Goal: Task Accomplishment & Management: Manage account settings

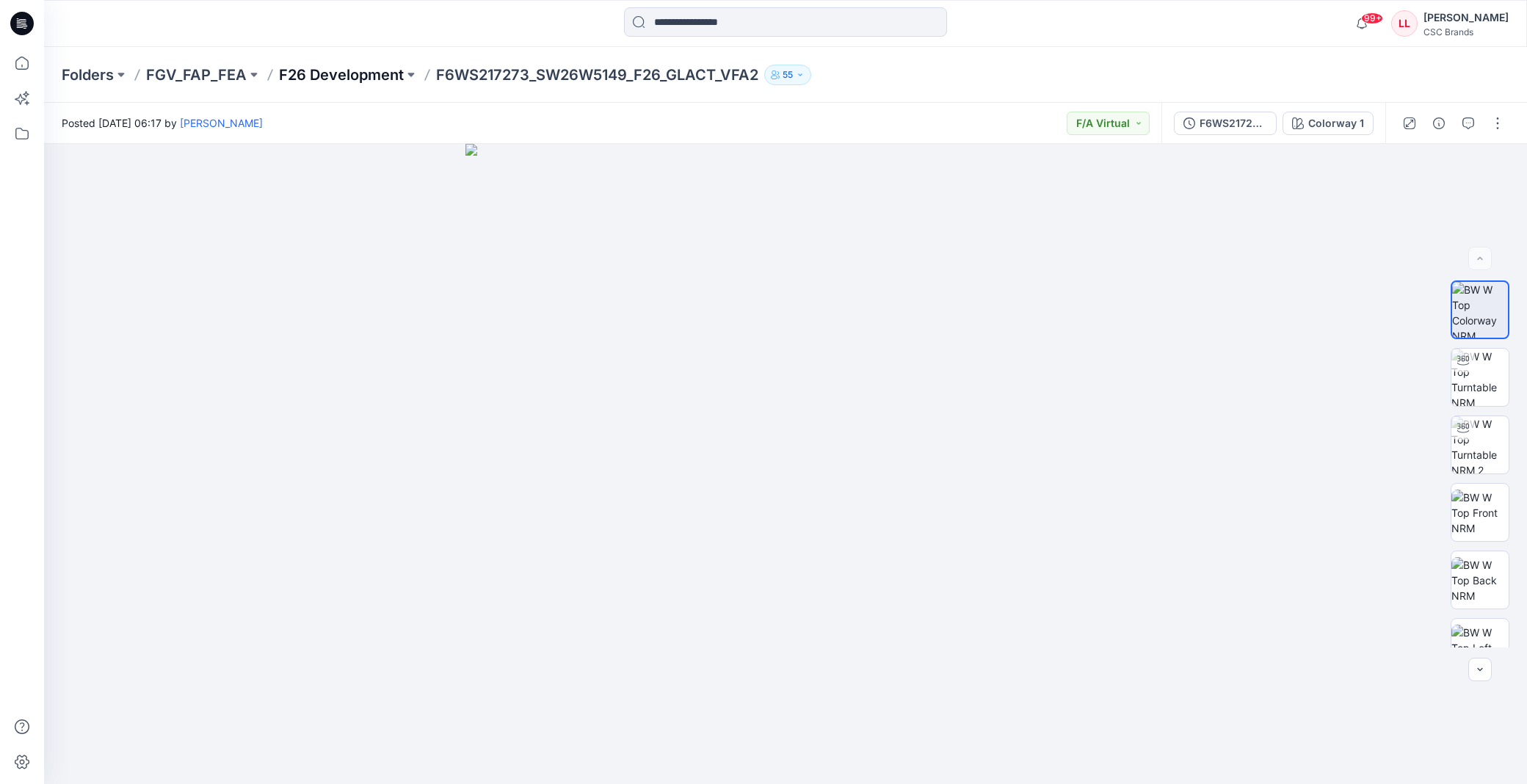
click at [325, 64] on p "F26 Development" at bounding box center [341, 75] width 125 height 21
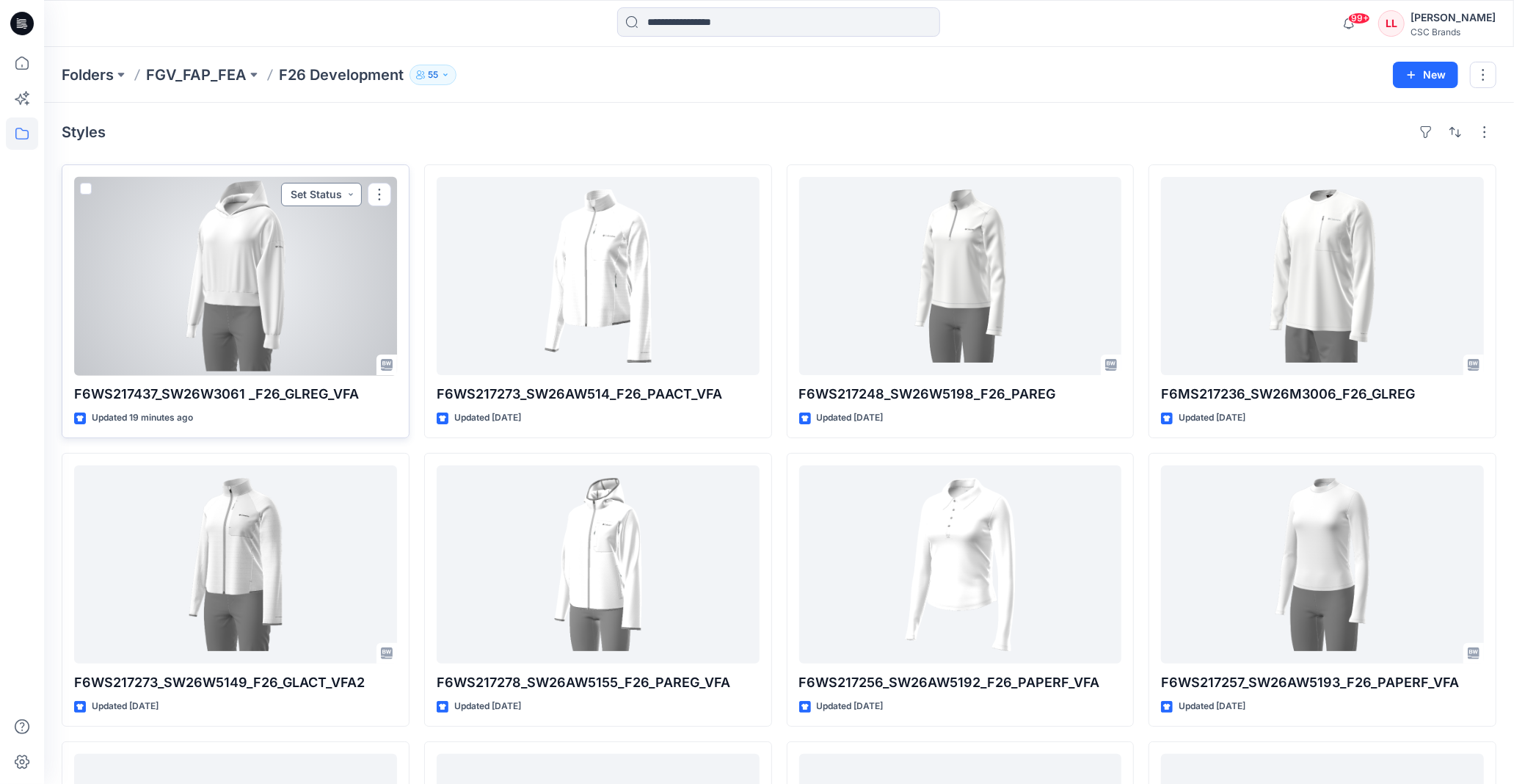
click at [342, 198] on button "Set Status" at bounding box center [321, 194] width 81 height 23
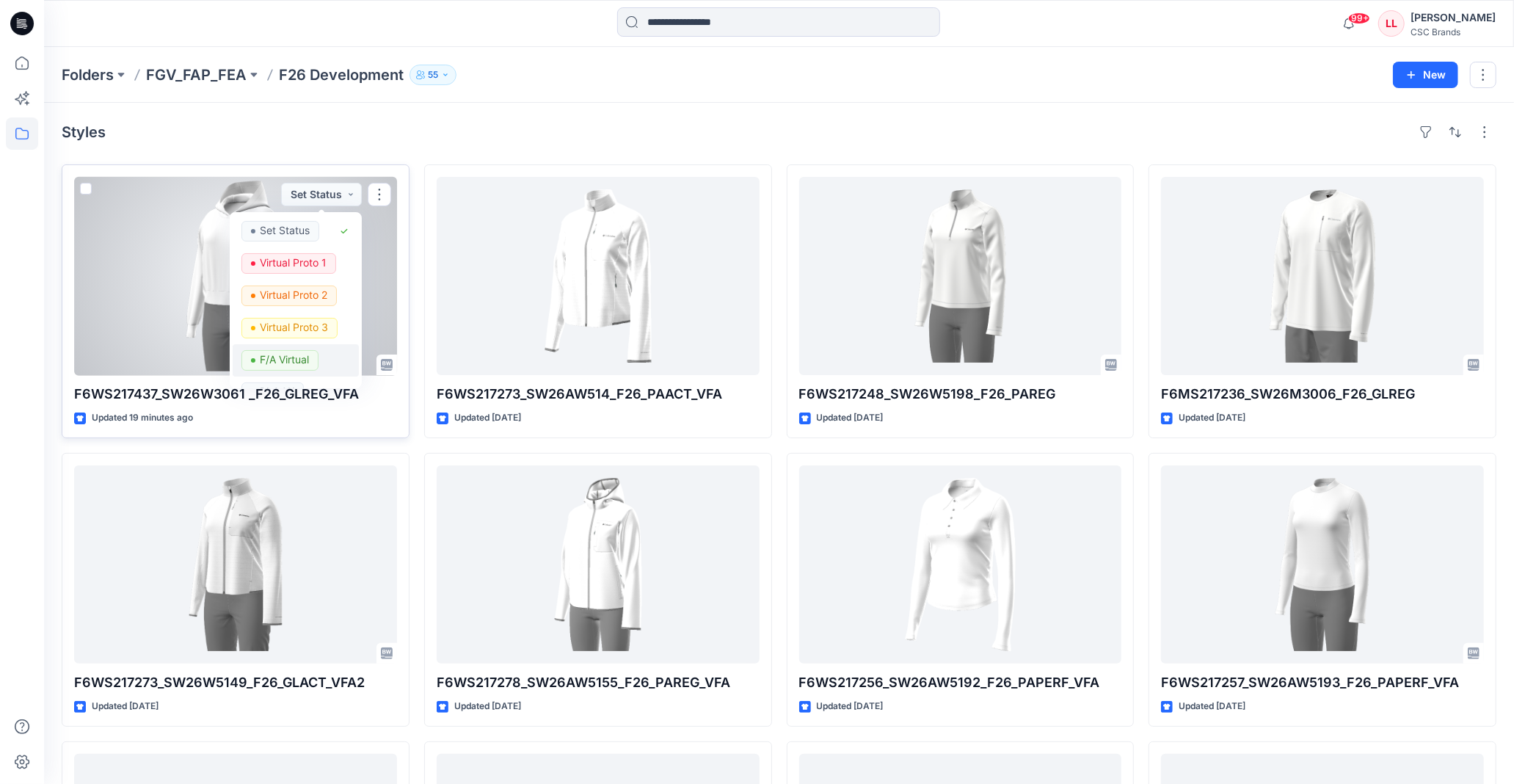
click at [284, 358] on p "F/A Virtual" at bounding box center [284, 360] width 49 height 19
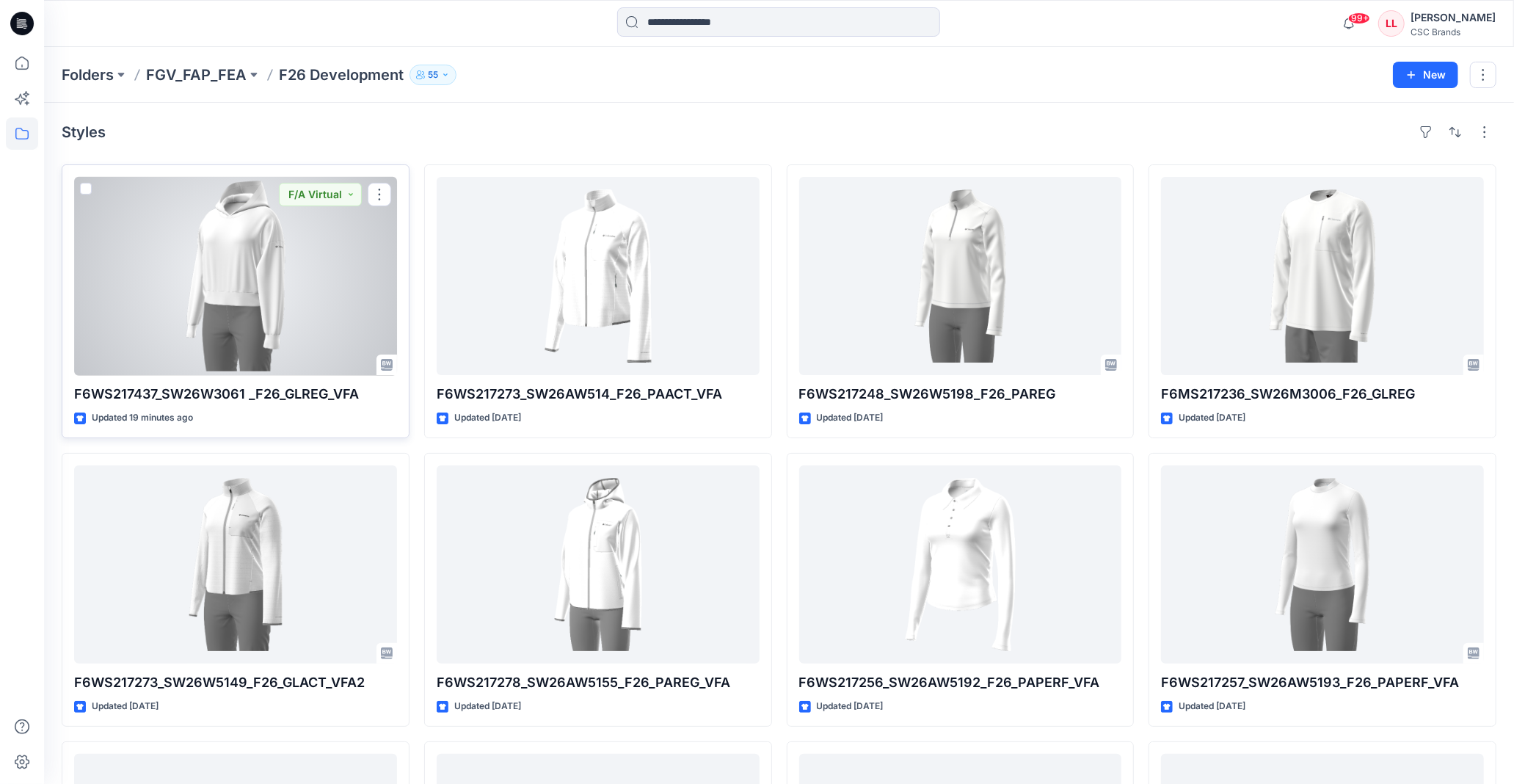
click at [251, 299] on div at bounding box center [235, 276] width 323 height 198
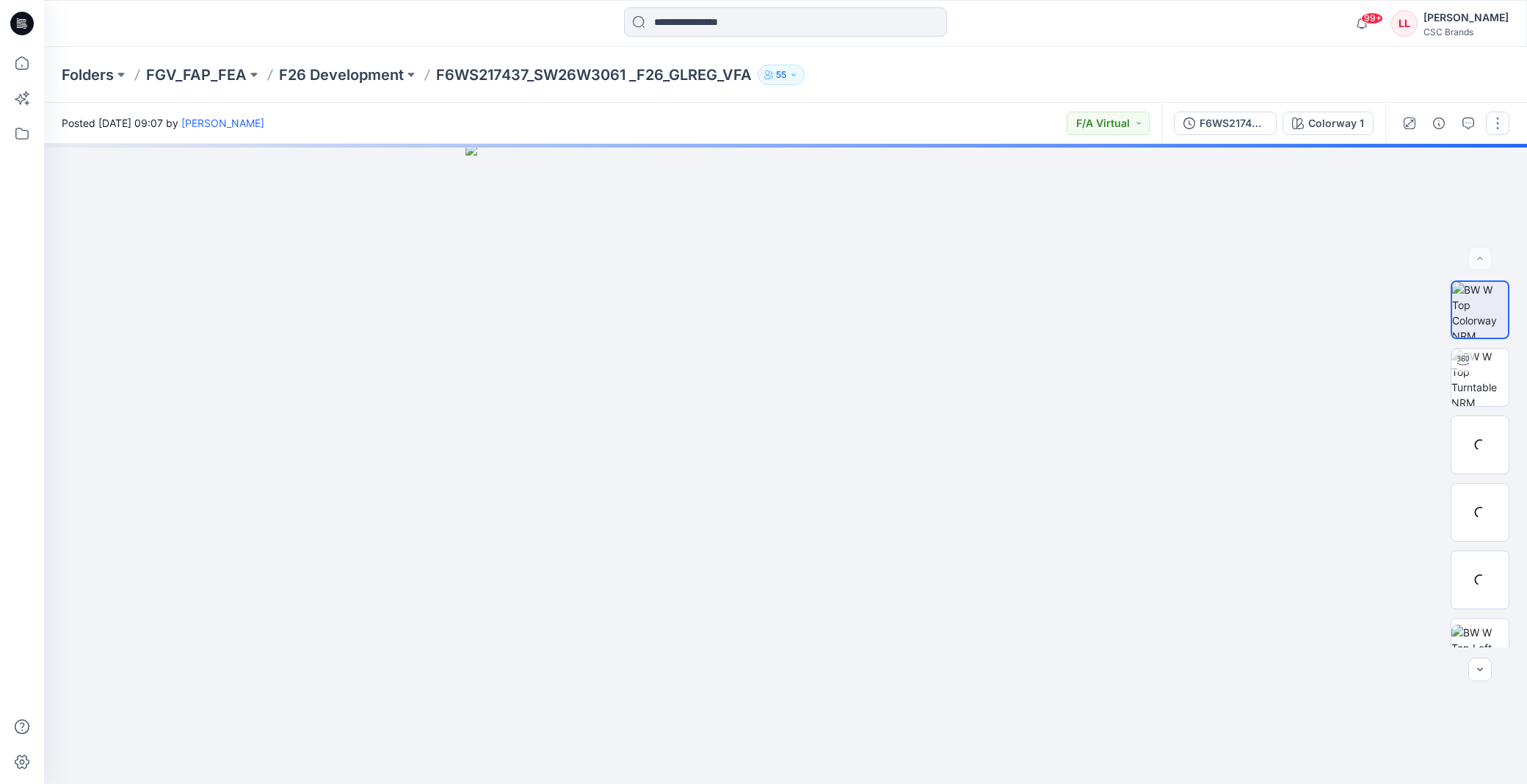
click at [1503, 130] on button "button" at bounding box center [1497, 122] width 23 height 23
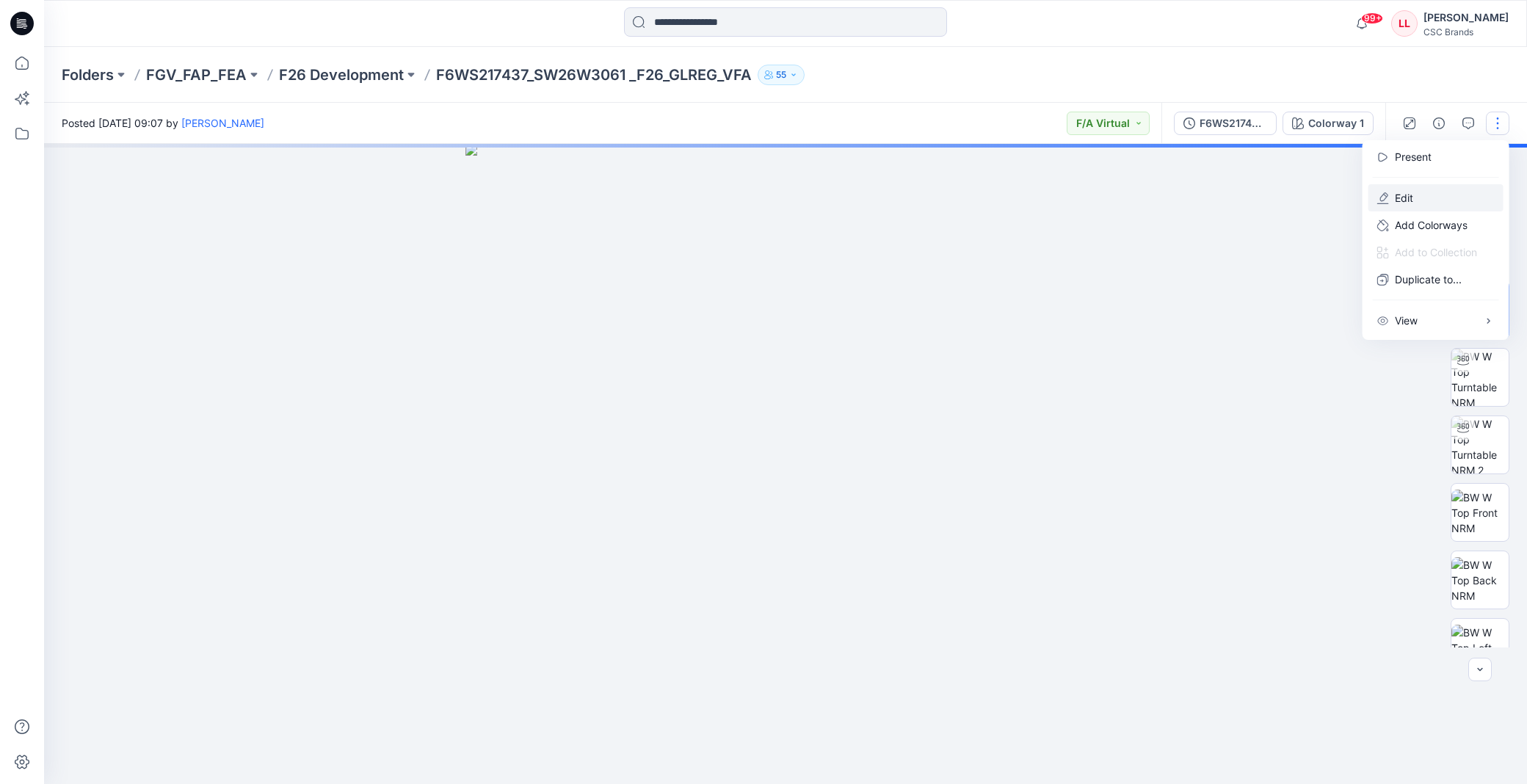
click at [1429, 189] on button "Edit" at bounding box center [1436, 198] width 135 height 27
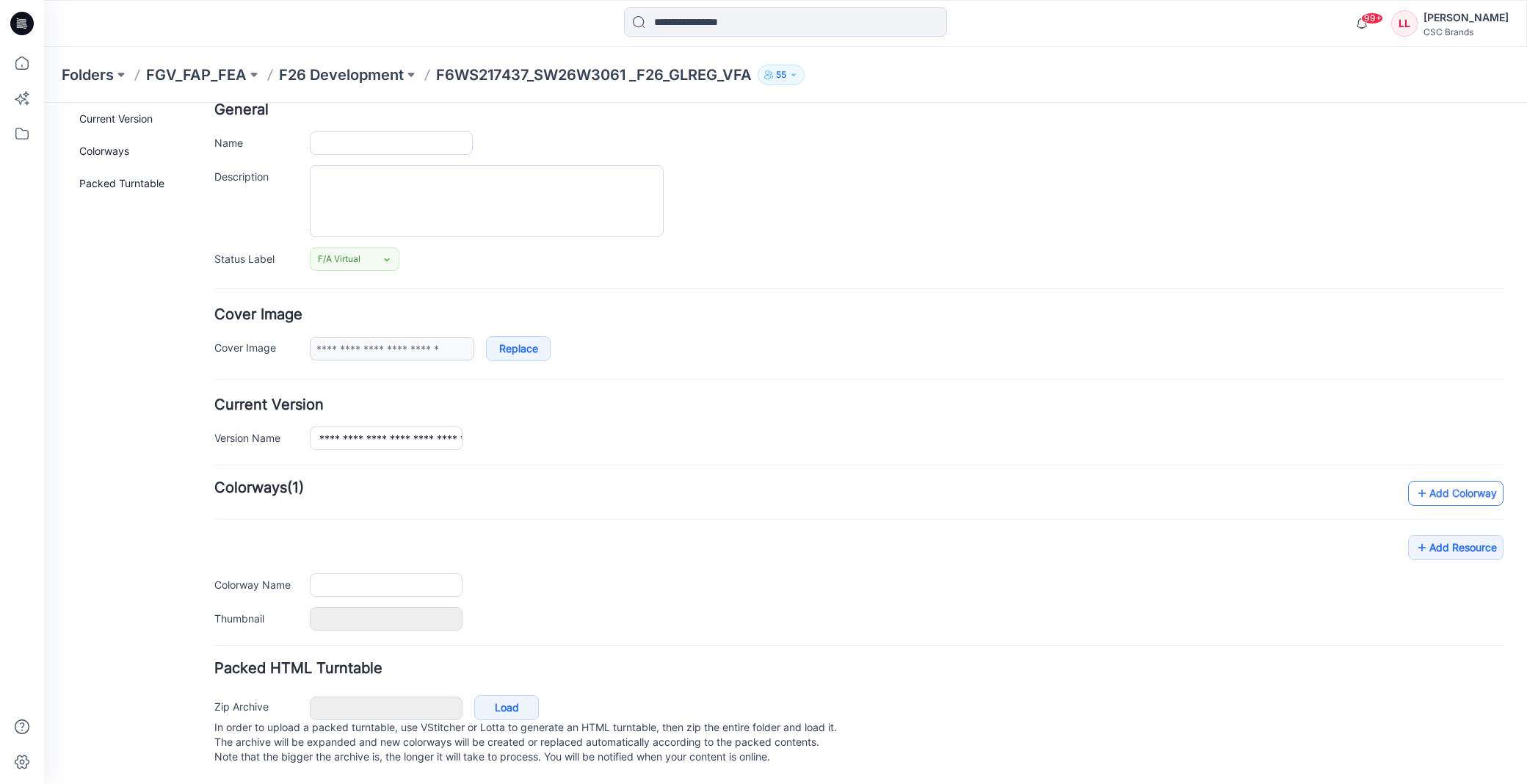
type input "**********"
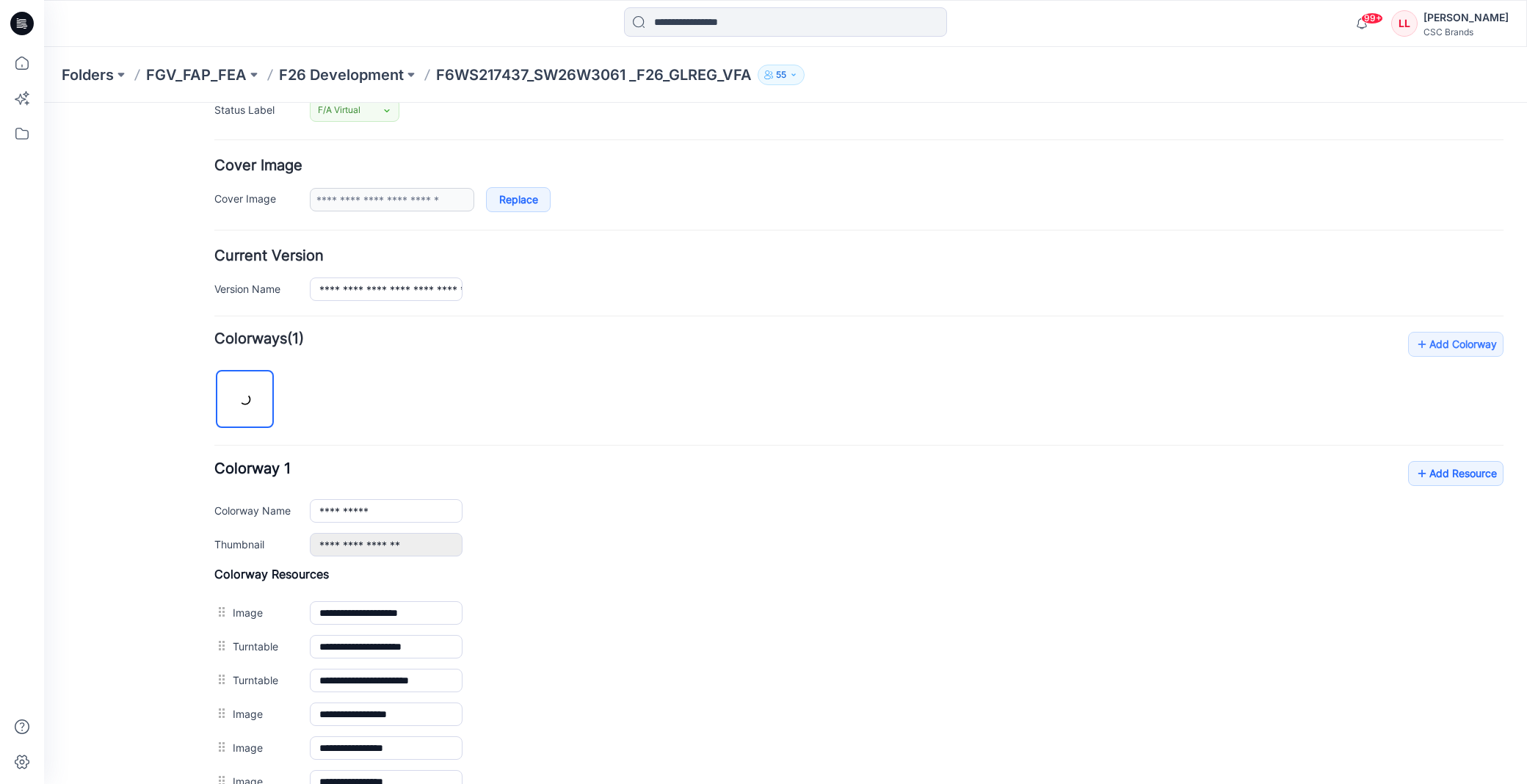
scroll to position [483, 0]
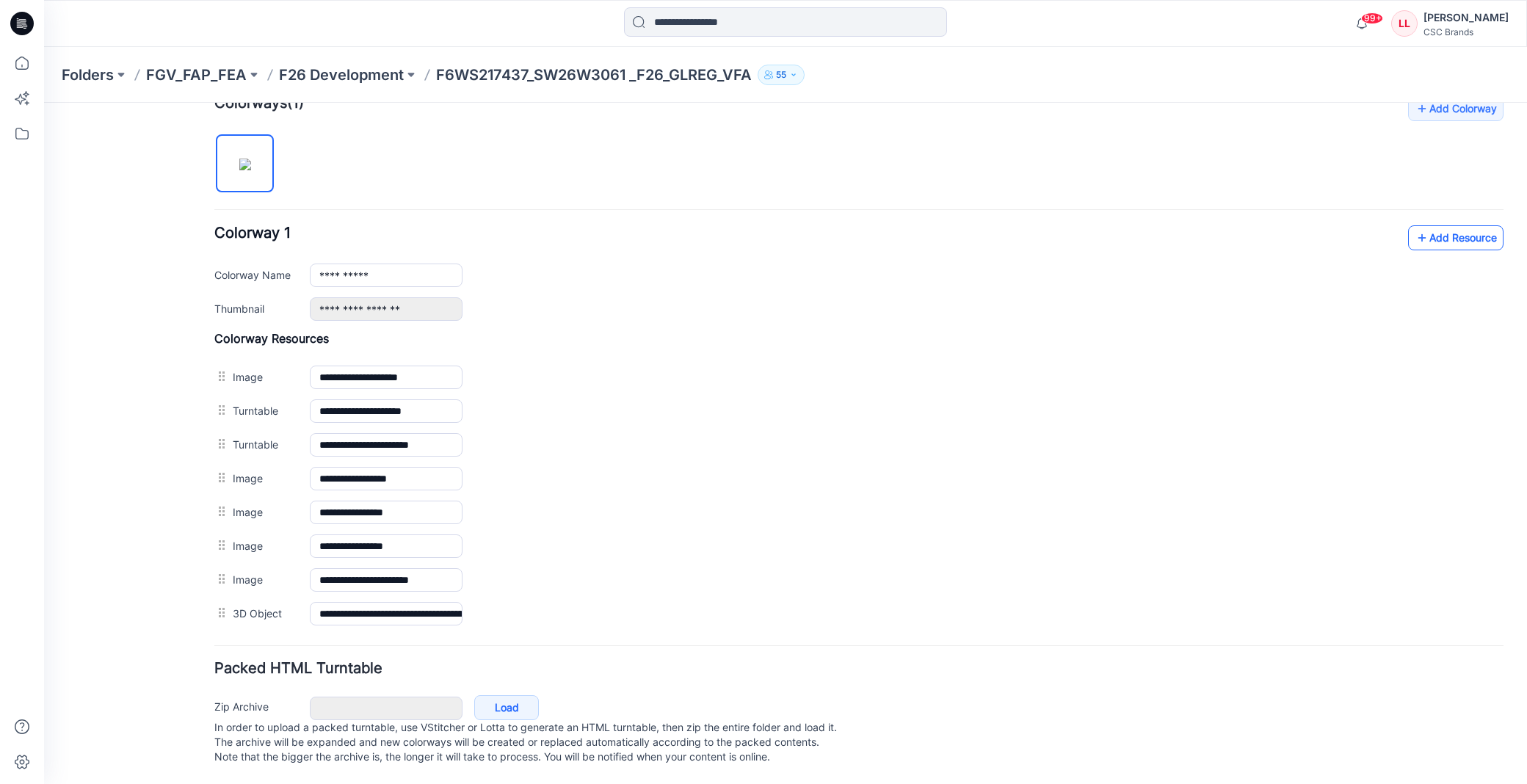
click at [1442, 226] on link "Add Resource" at bounding box center [1455, 238] width 95 height 25
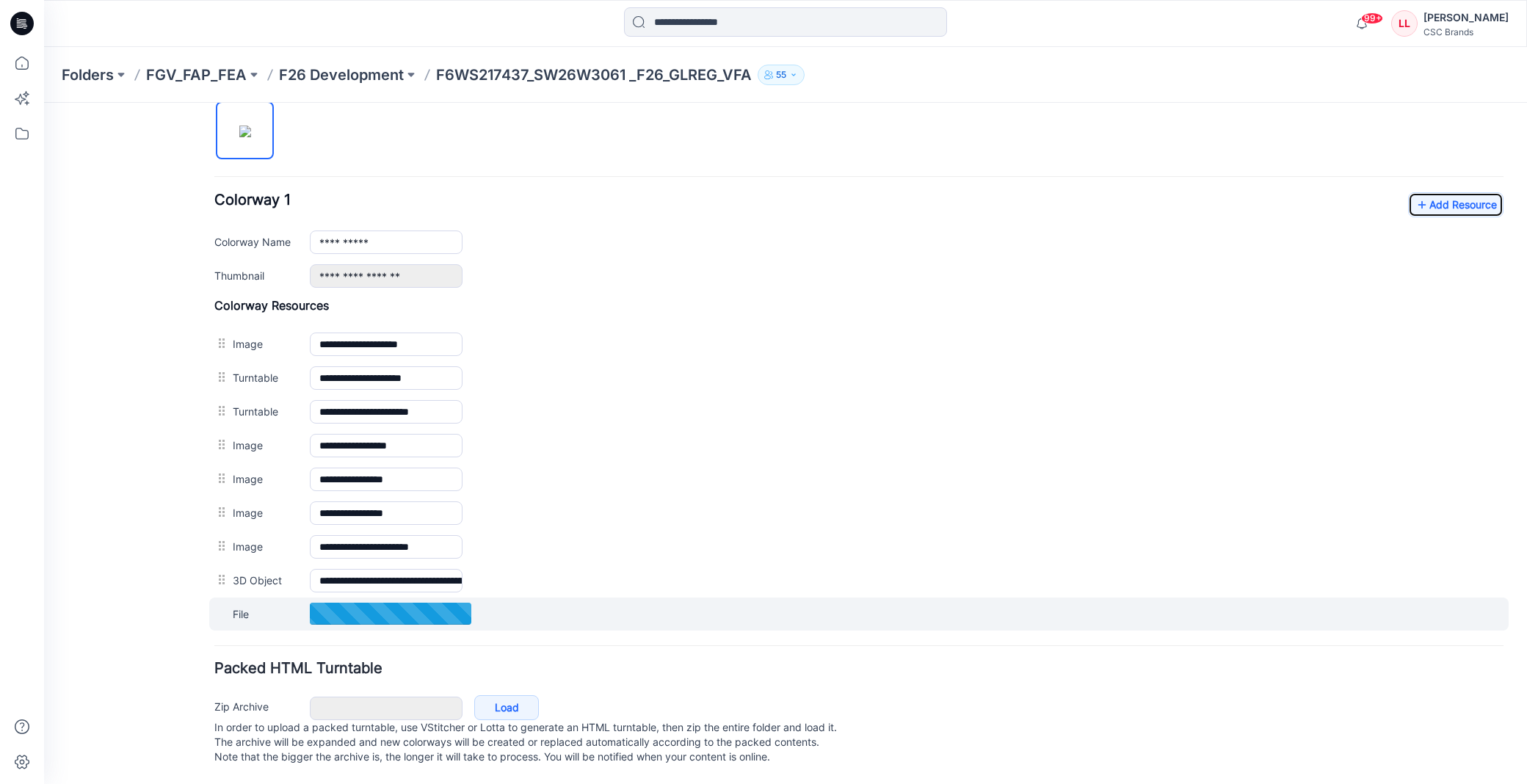
scroll to position [516, 0]
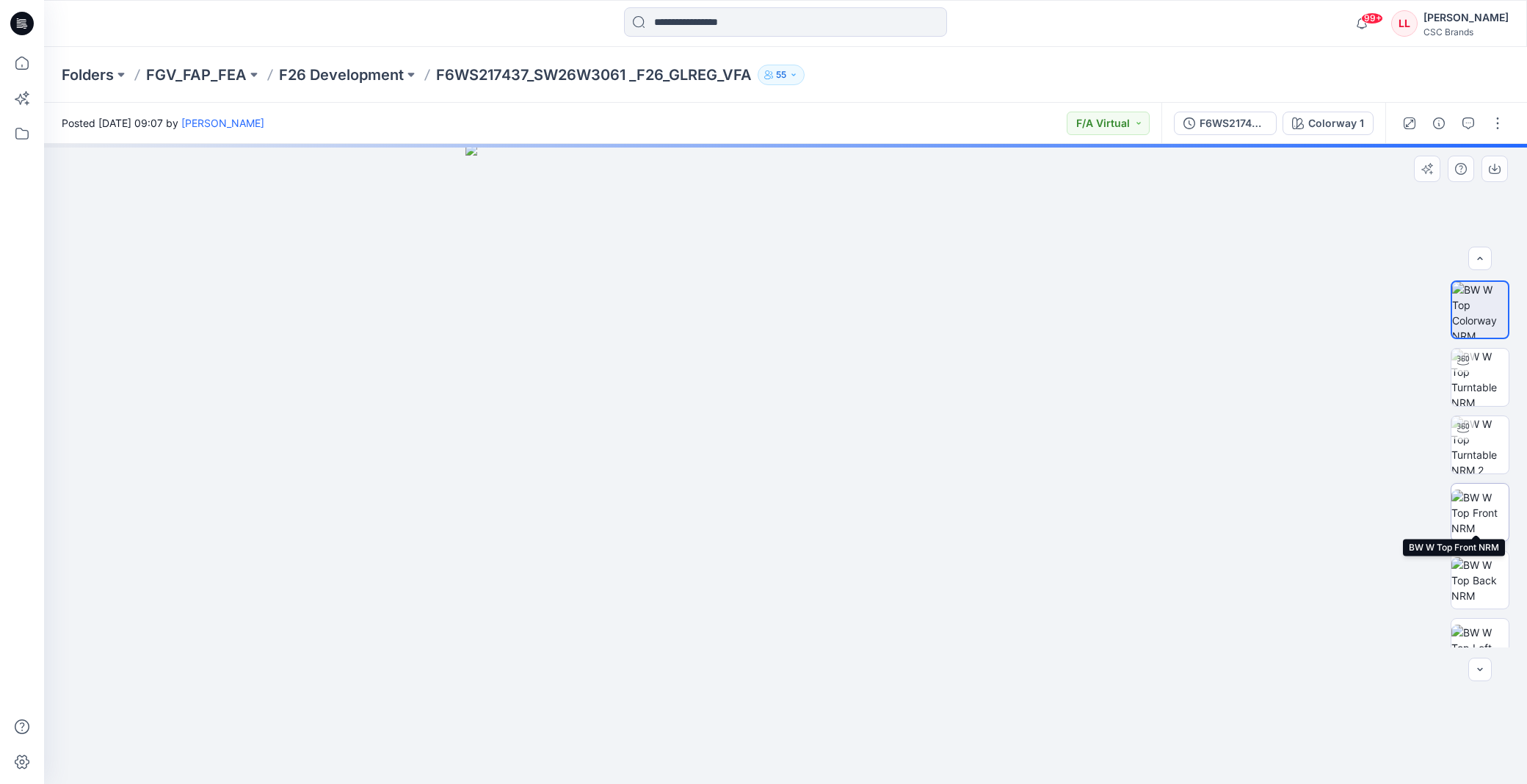
scroll to position [231, 0]
